Goal: Task Accomplishment & Management: Manage account settings

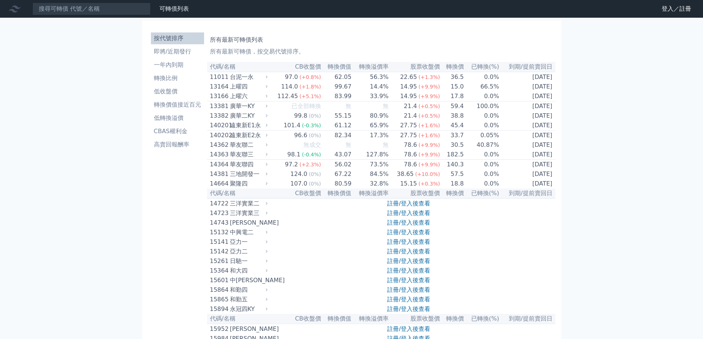
drag, startPoint x: 685, startPoint y: 7, endPoint x: 621, endPoint y: 21, distance: 65.7
click at [684, 7] on link "登入／註冊" at bounding box center [675, 9] width 41 height 12
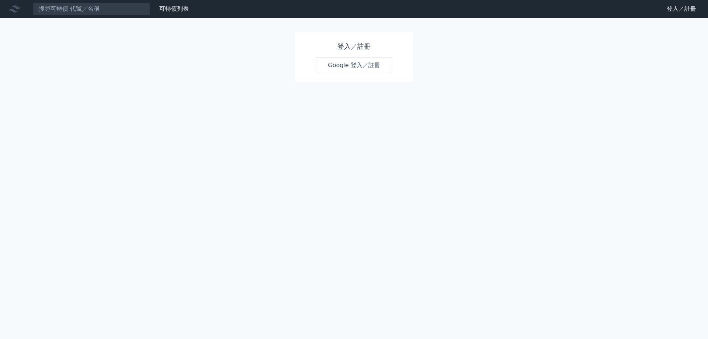
click at [354, 69] on link "Google 登入／註冊" at bounding box center [354, 65] width 77 height 15
